Goal: Navigation & Orientation: Find specific page/section

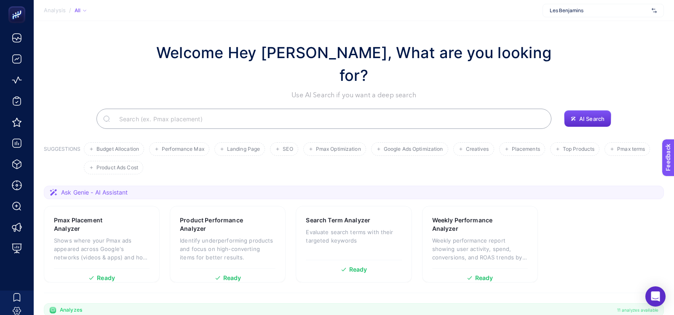
click at [568, 6] on div "Les Benjamins" at bounding box center [603, 10] width 121 height 13
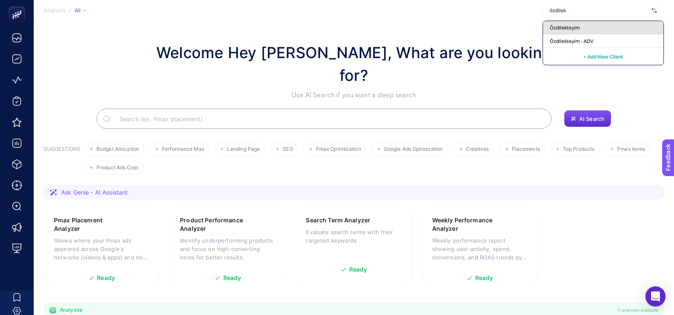
type input "özdilek"
click at [575, 35] on div "Özdilekteyim" at bounding box center [603, 41] width 121 height 13
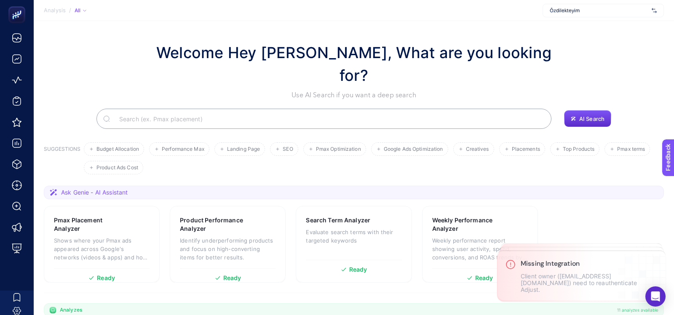
click at [584, 14] on div "Özdilekteyim" at bounding box center [603, 10] width 121 height 13
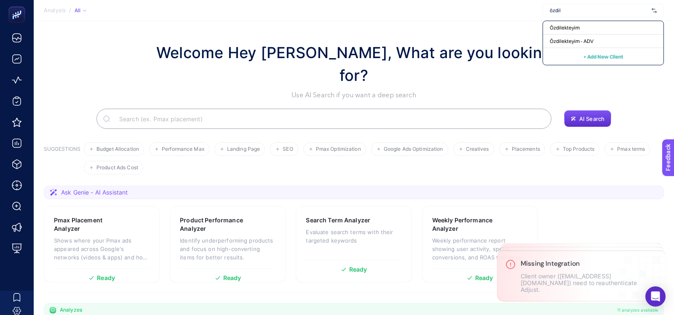
type input "özdile"
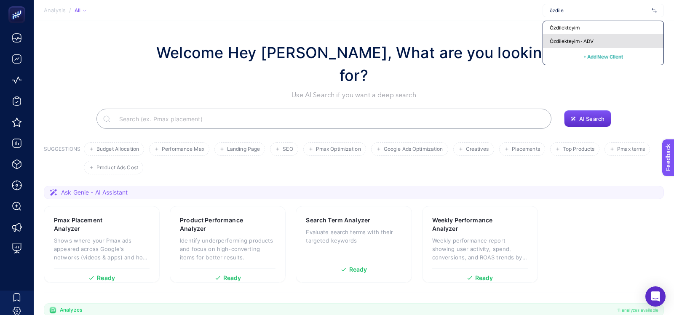
click at [557, 40] on span "Özdilekteyim - ADV" at bounding box center [572, 41] width 44 height 7
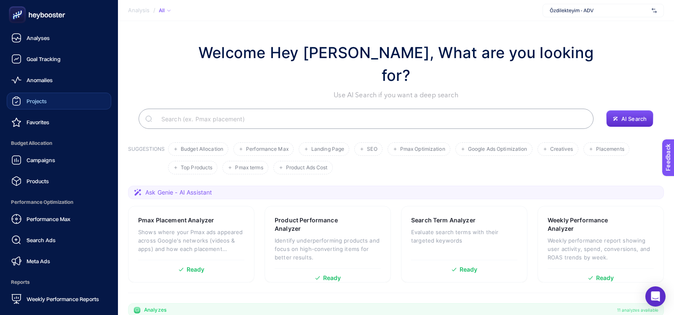
click at [29, 101] on span "Projects" at bounding box center [37, 101] width 20 height 7
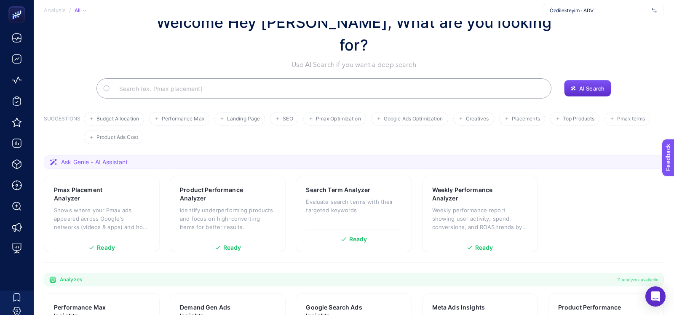
scroll to position [14, 0]
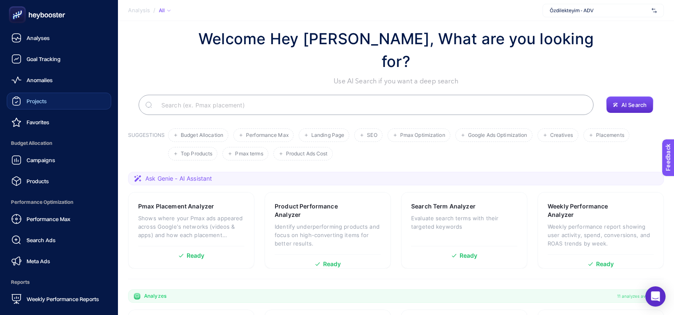
click at [29, 99] on span "Projects" at bounding box center [37, 101] width 20 height 7
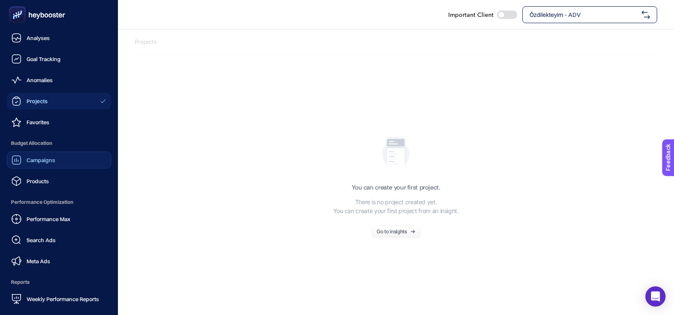
click at [34, 162] on span "Campaigns" at bounding box center [41, 160] width 29 height 7
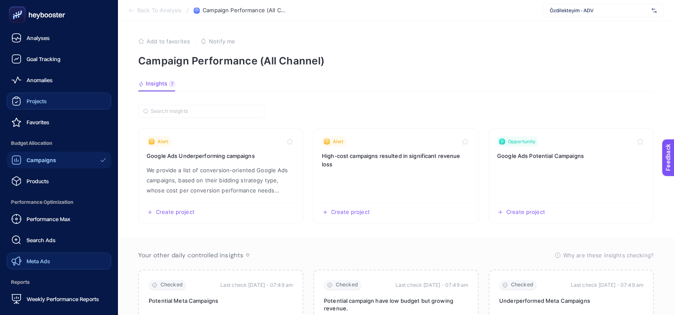
click at [32, 263] on span "Meta Ads" at bounding box center [39, 261] width 24 height 7
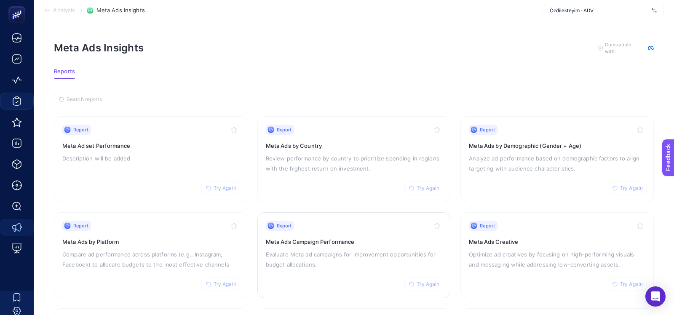
click at [327, 245] on div "Report Try Again Meta Ads Campaign Performance Evaluate Meta ad campaigns for i…" at bounding box center [354, 255] width 177 height 69
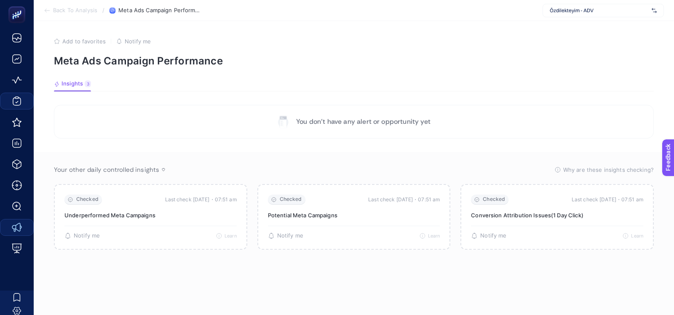
click at [122, 133] on section "You don’t have any alert or opportunity yet" at bounding box center [354, 122] width 600 height 34
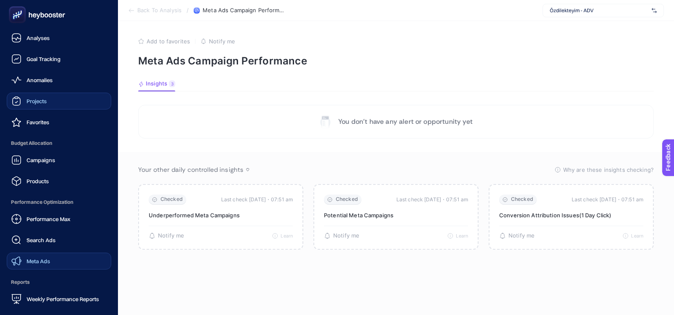
scroll to position [73, 0]
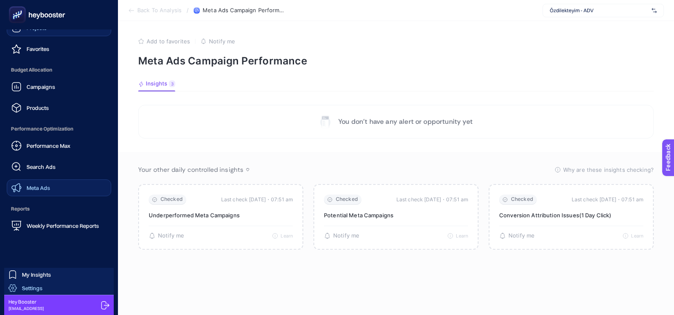
click at [52, 290] on link "Settings" at bounding box center [59, 287] width 110 height 13
